Goal: Task Accomplishment & Management: Use online tool/utility

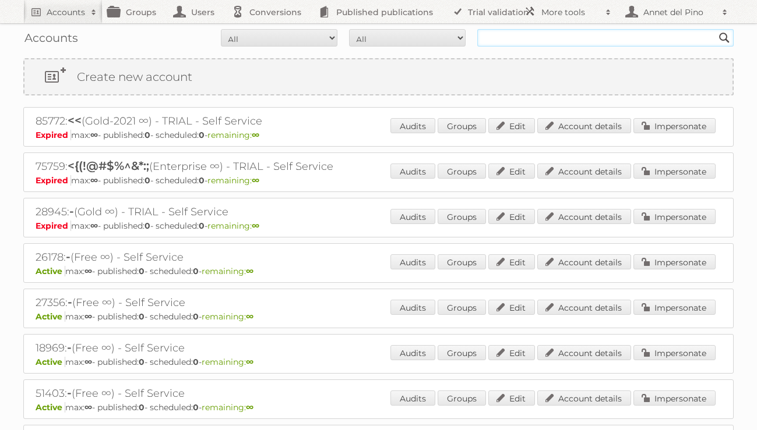
click at [570, 33] on input "text" at bounding box center [605, 37] width 256 height 17
type input "KiK Textilien"
click at [715, 29] on input "Search" at bounding box center [723, 37] width 17 height 17
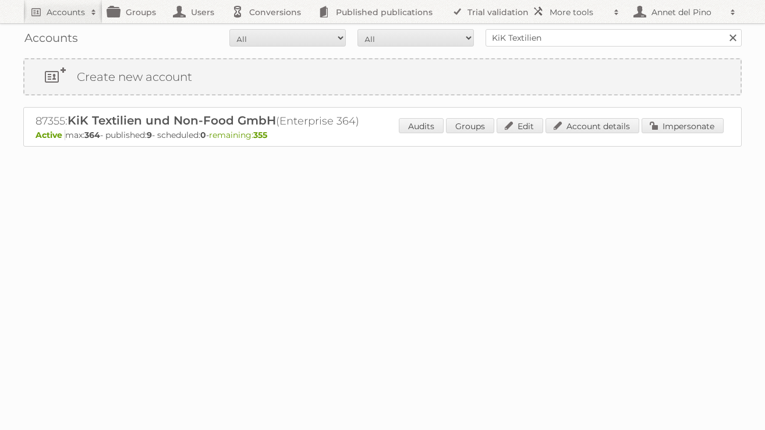
click at [599, 139] on p "Active max: 364 - published: 9 - scheduled: 0 - remaining: 355" at bounding box center [383, 135] width 694 height 10
click at [605, 111] on div "87355: KiK Textilien und Non-Food GmbH (Enterprise 364) Active max: 364 - publi…" at bounding box center [382, 127] width 719 height 40
click at [605, 117] on div "87355: KiK Textilien und Non-Food GmbH (Enterprise 364) Active max: 364 - publi…" at bounding box center [382, 127] width 719 height 40
click at [600, 127] on link "Account details" at bounding box center [593, 125] width 94 height 15
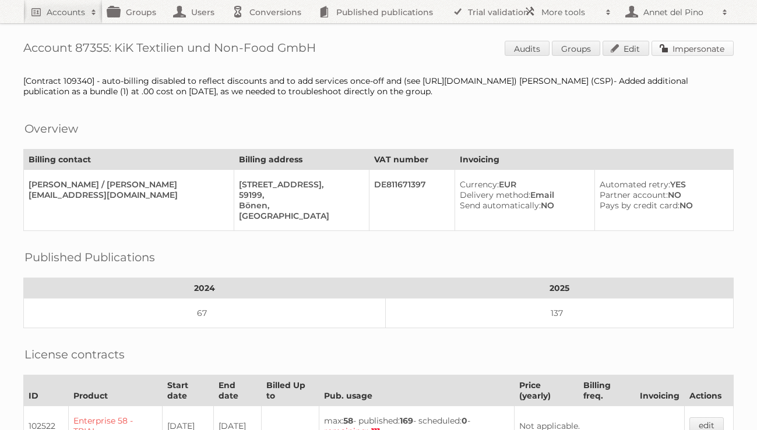
click at [686, 46] on link "Impersonate" at bounding box center [692, 48] width 82 height 15
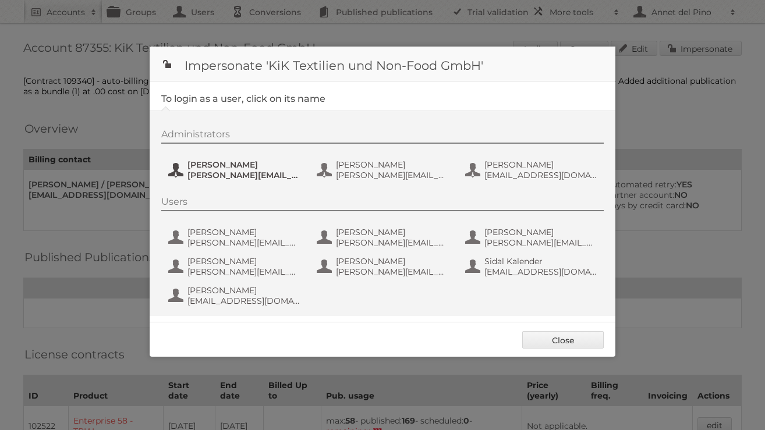
click at [205, 169] on span "Andre Busch" at bounding box center [244, 165] width 113 height 10
